Goal: Task Accomplishment & Management: Complete application form

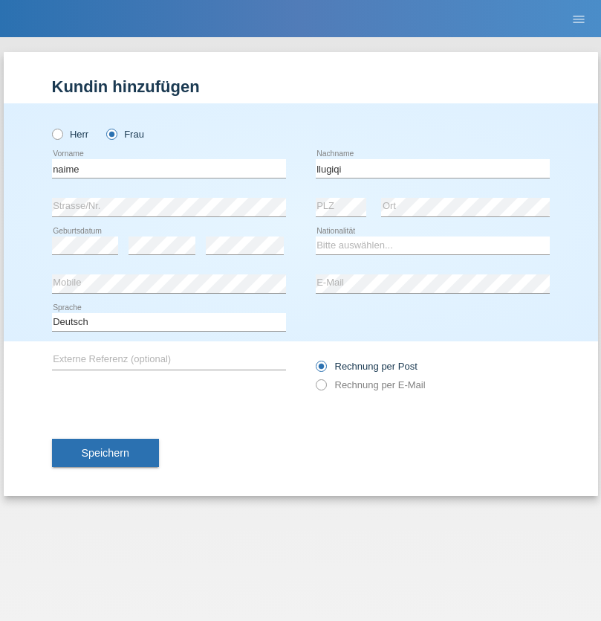
type input "llugiqi"
select select "CH"
radio input "true"
click at [169, 168] on input "text" at bounding box center [169, 168] width 234 height 19
type input "[PERSON_NAME]"
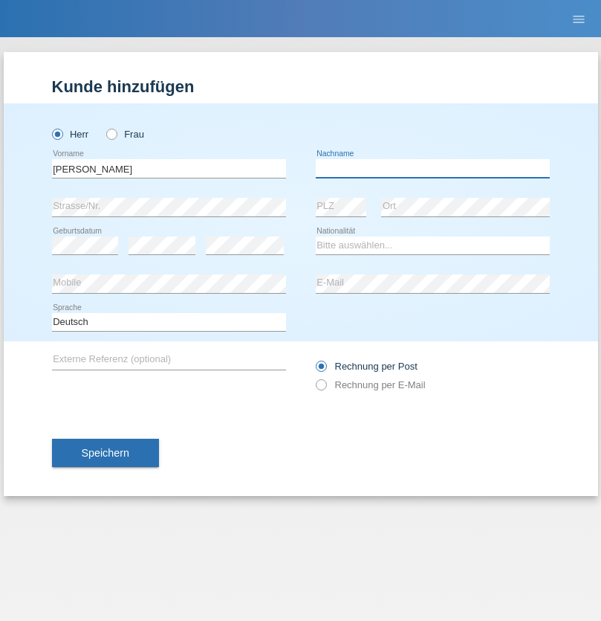
click at [433, 168] on input "text" at bounding box center [433, 168] width 234 height 19
type input "Komorowski"
select select "PL"
select select "C"
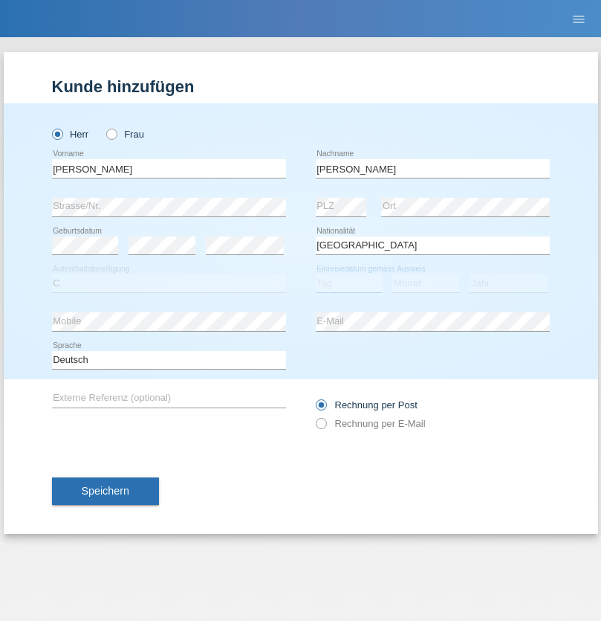
select select "11"
select select "01"
select select "2007"
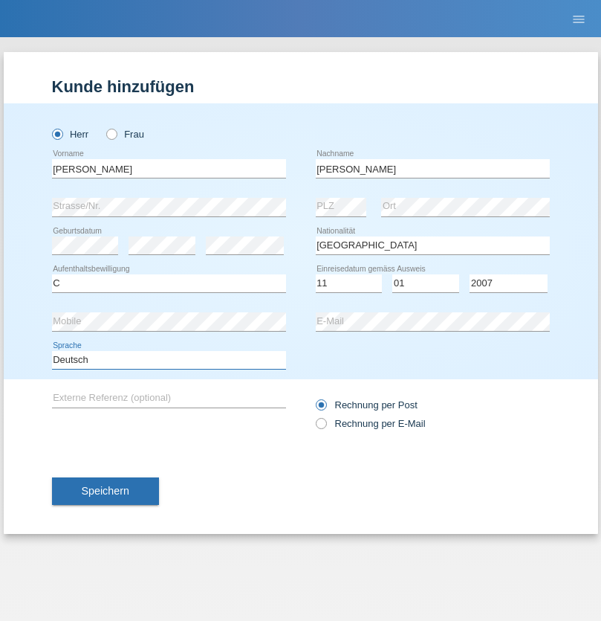
select select "en"
